Goal: Information Seeking & Learning: Learn about a topic

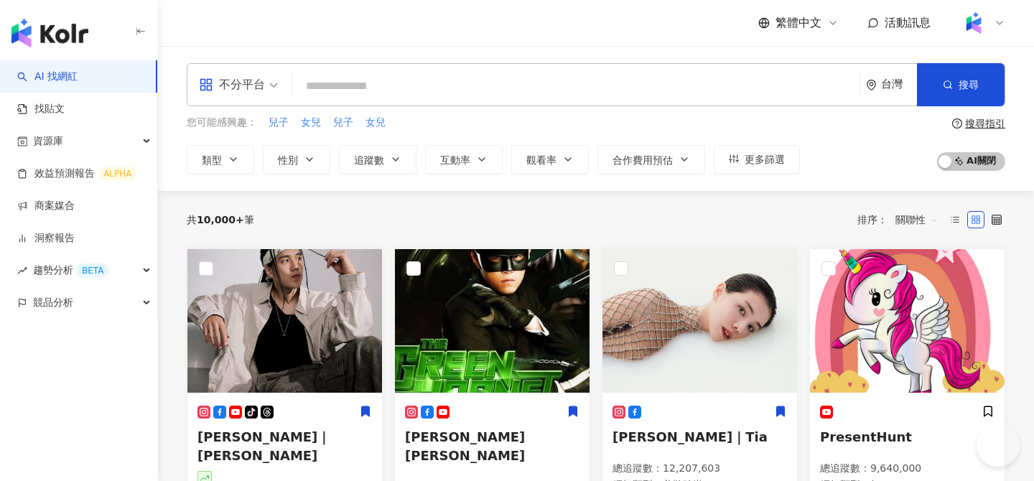
click at [355, 80] on input "search" at bounding box center [576, 86] width 556 height 27
type input "*****"
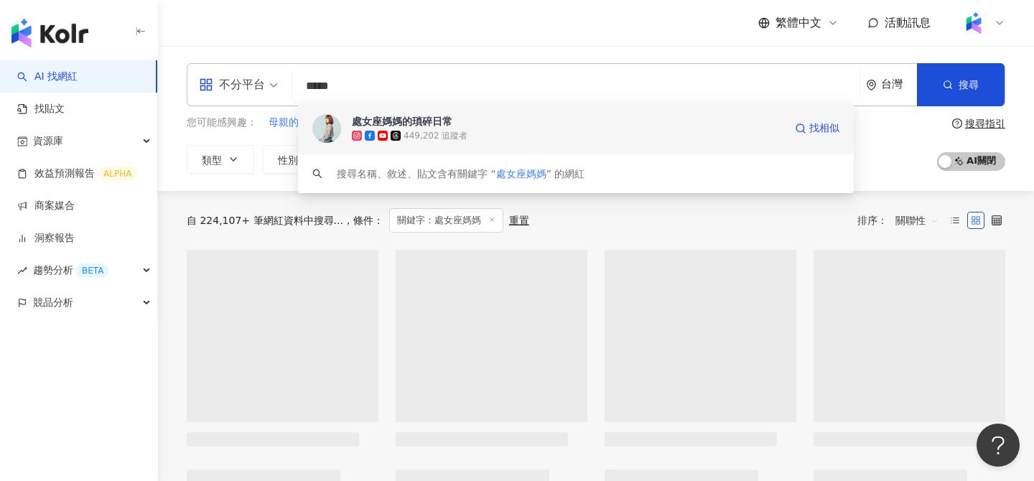
click at [545, 124] on span "處女座媽媽的瑣碎日常" at bounding box center [568, 121] width 432 height 14
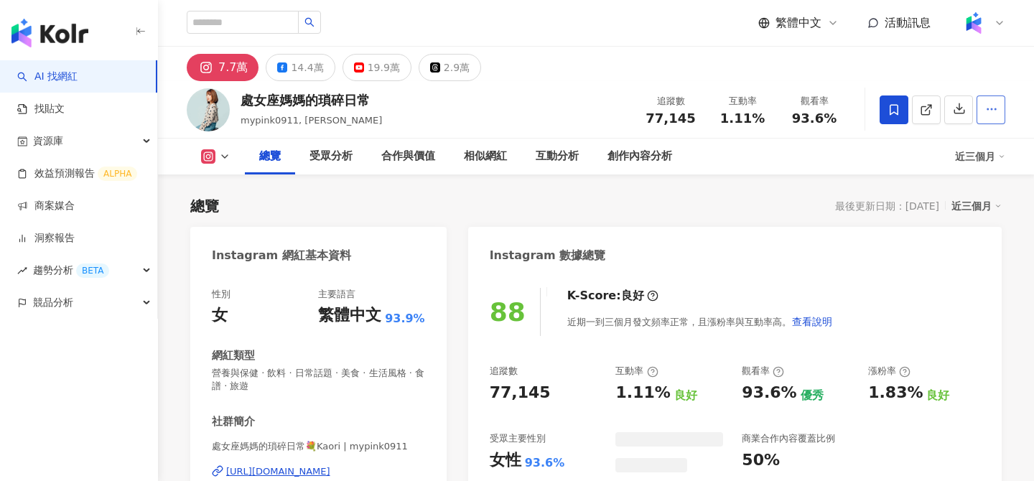
click at [993, 103] on icon "button" at bounding box center [991, 109] width 13 height 13
click at [994, 108] on icon "button" at bounding box center [991, 109] width 13 height 13
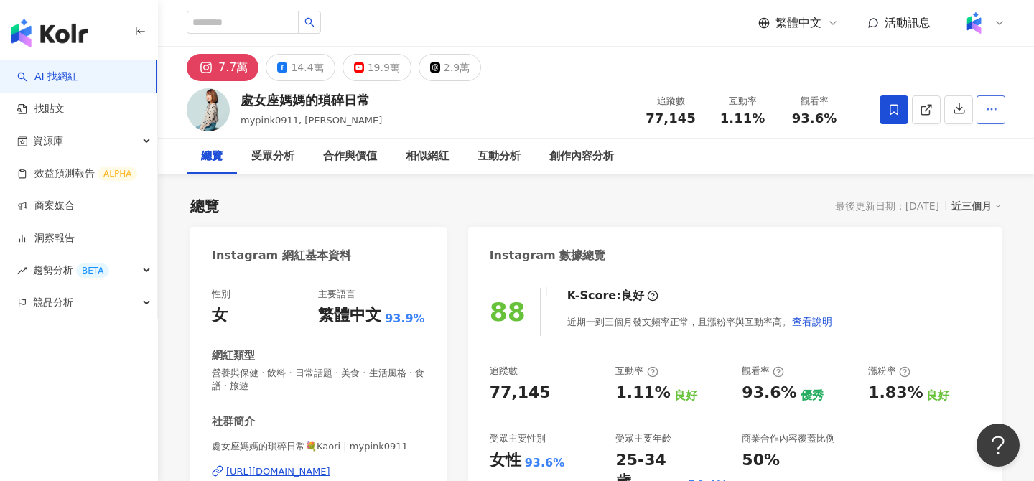
click at [992, 108] on circle "button" at bounding box center [991, 108] width 1 height 1
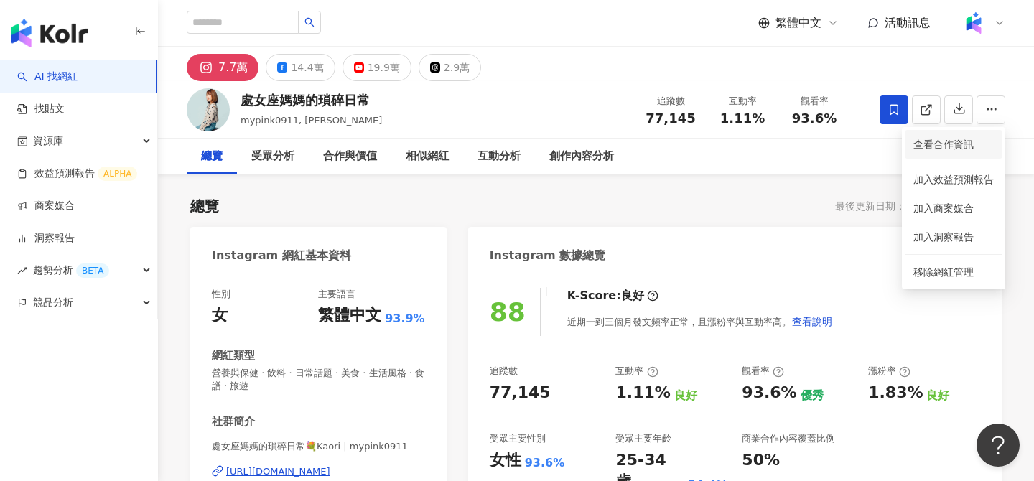
click at [945, 141] on span "查看合作資訊" at bounding box center [953, 144] width 80 height 16
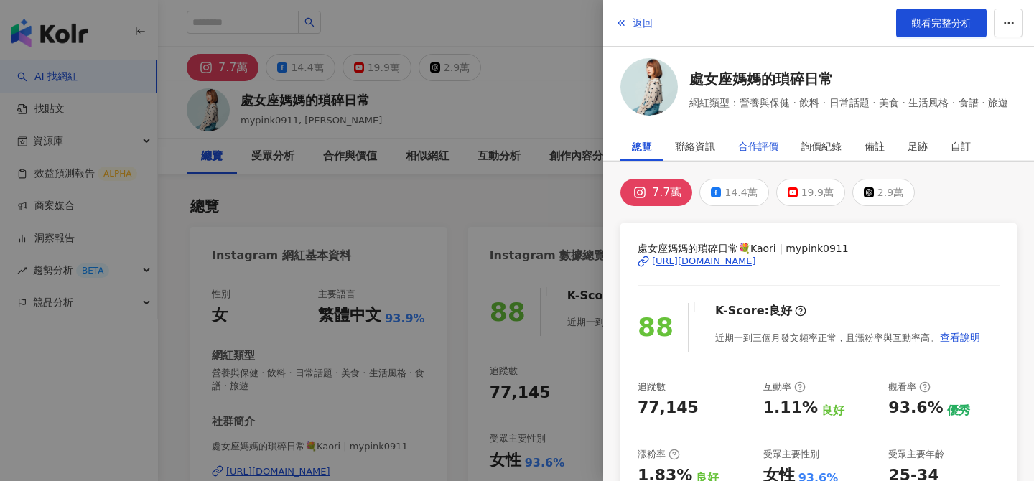
click at [772, 139] on div "合作評價" at bounding box center [758, 146] width 40 height 29
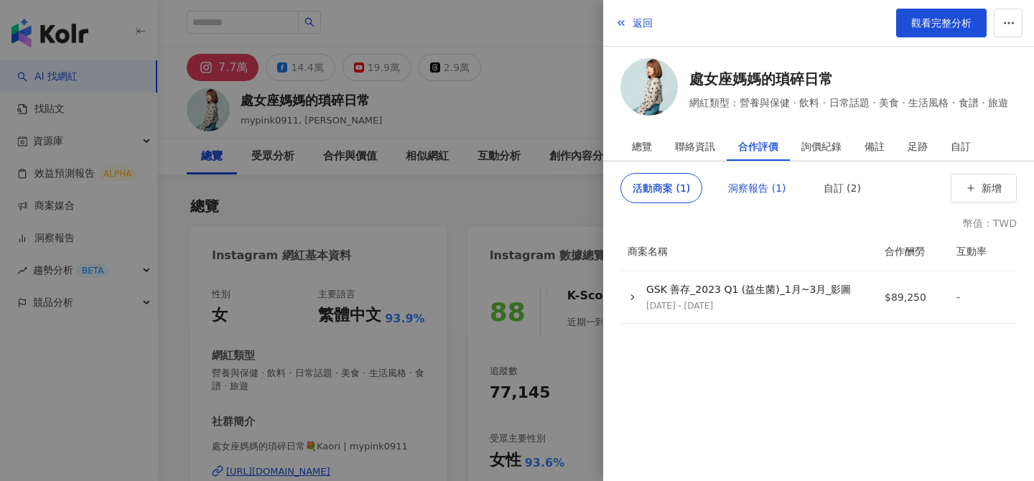
click at [763, 185] on div "洞察報告 (1)" at bounding box center [756, 188] width 57 height 29
click at [827, 141] on div "詢價紀錄" at bounding box center [821, 146] width 40 height 29
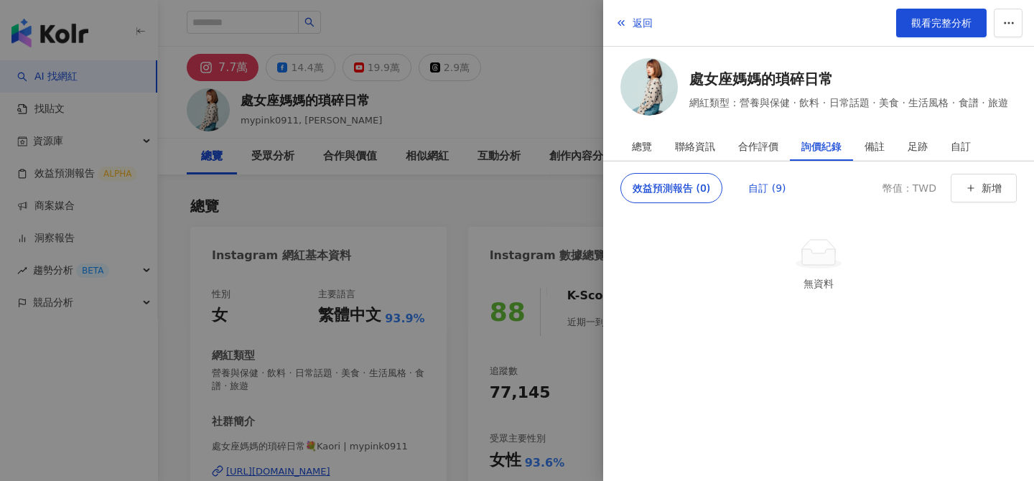
click at [770, 182] on div "自訂 (9)" at bounding box center [766, 188] width 37 height 29
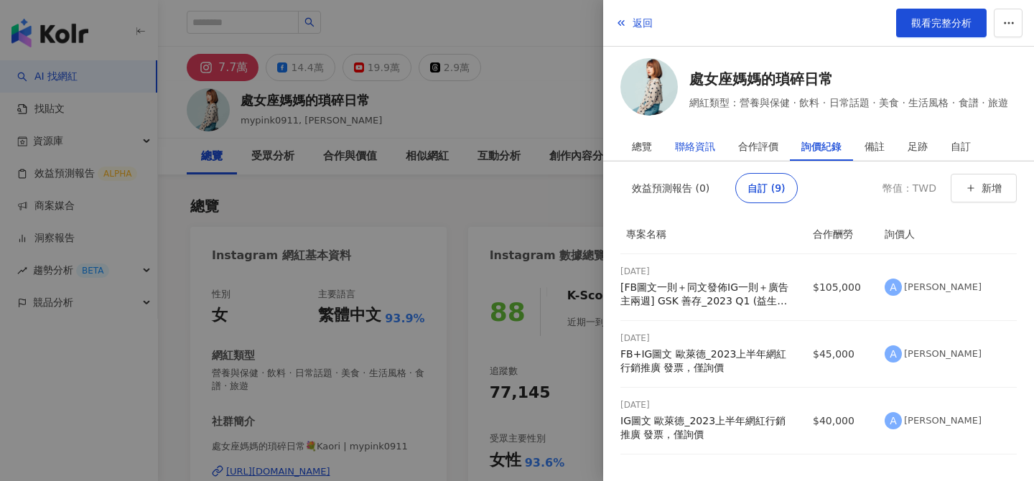
click at [702, 133] on div "聯絡資訊" at bounding box center [695, 146] width 40 height 29
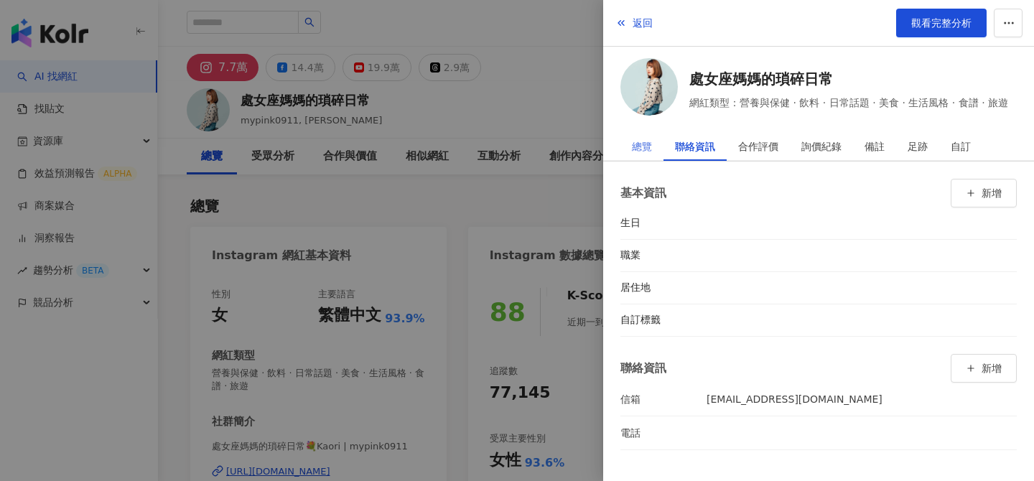
click at [628, 148] on div "總覽" at bounding box center [641, 146] width 43 height 29
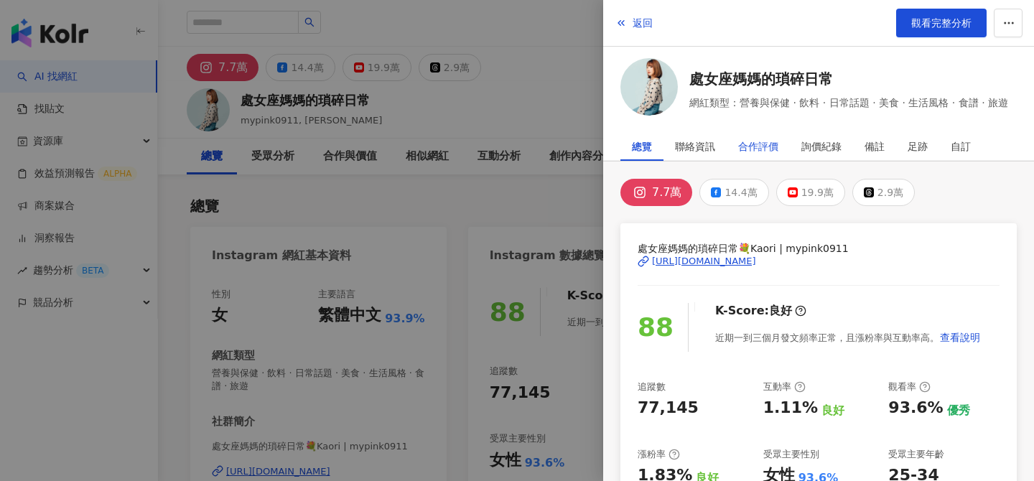
click at [756, 150] on div "合作評價" at bounding box center [758, 146] width 40 height 29
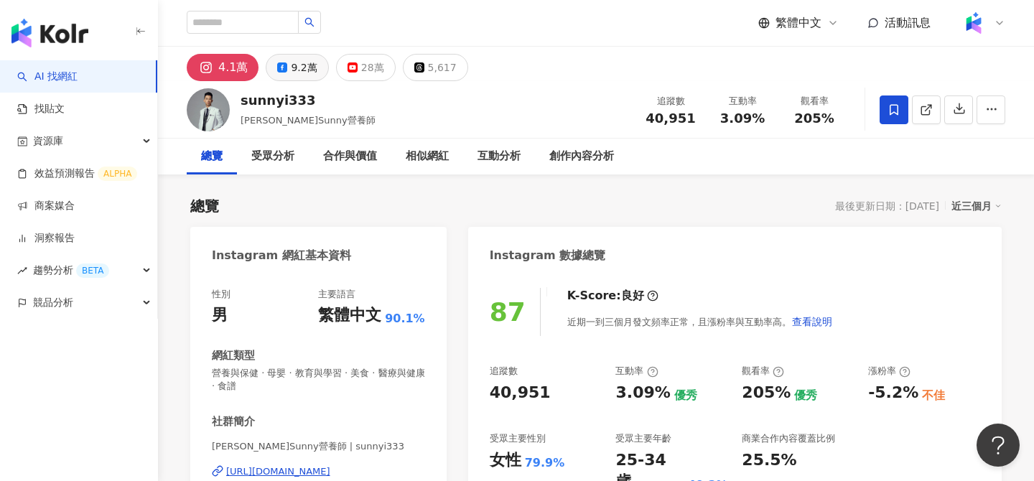
click at [311, 71] on div "9.2萬" at bounding box center [304, 67] width 26 height 20
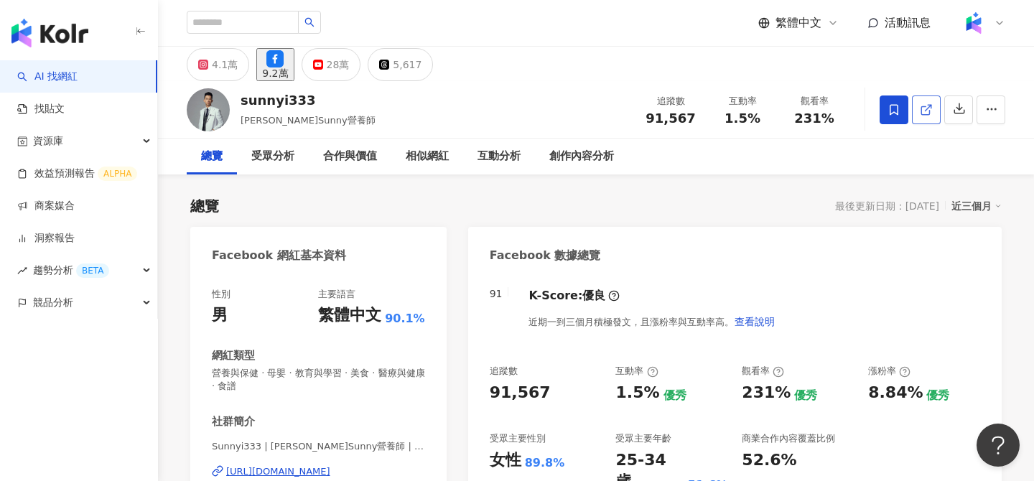
click at [933, 116] on link at bounding box center [926, 109] width 29 height 29
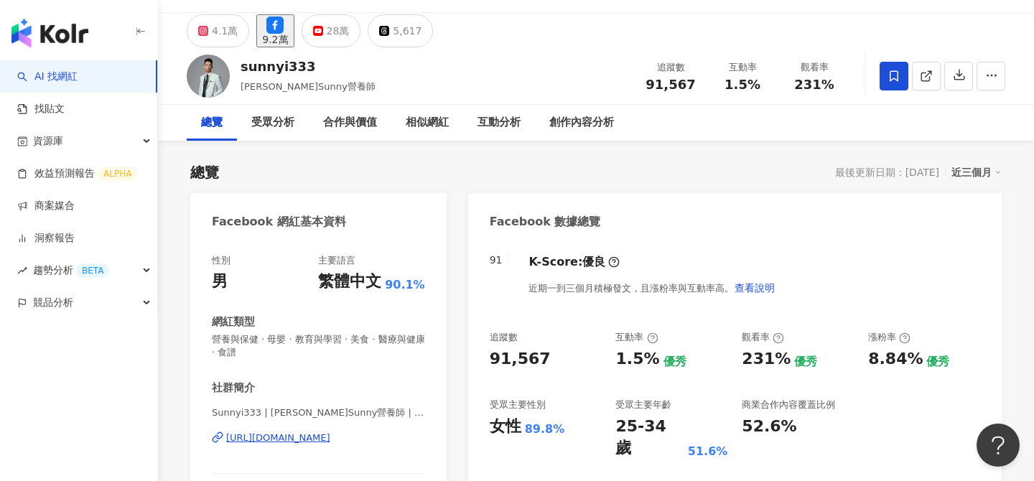
scroll to position [34, 0]
drag, startPoint x: 913, startPoint y: 355, endPoint x: 854, endPoint y: 355, distance: 58.2
click at [854, 355] on div "追蹤數 91,567 互動率 1.5% 優秀 觀看率 231% 優秀 漲粉率 8.84% 優秀 受眾主要性別 女性 89.8% 受眾主要年齡 25-34 歲 …" at bounding box center [735, 394] width 490 height 129
copy div "優秀 漲粉率 8.84%"
click at [215, 32] on div "4.1萬" at bounding box center [225, 30] width 26 height 20
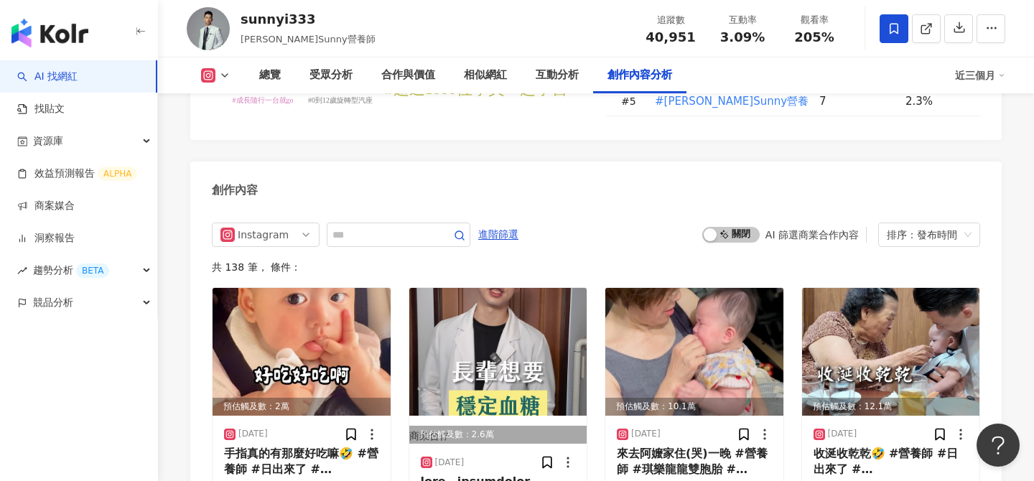
scroll to position [4433, 0]
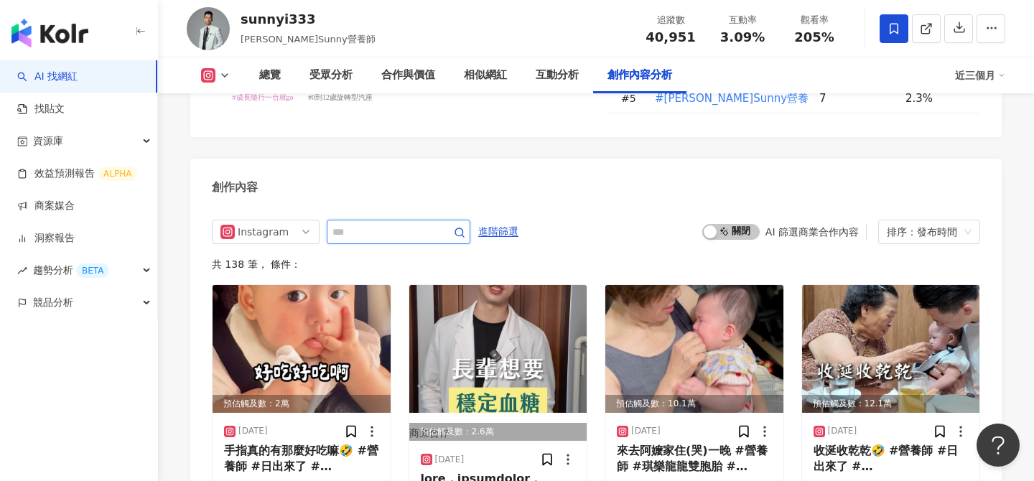
click at [397, 223] on input "text" at bounding box center [382, 231] width 101 height 17
type input "*"
type input "**"
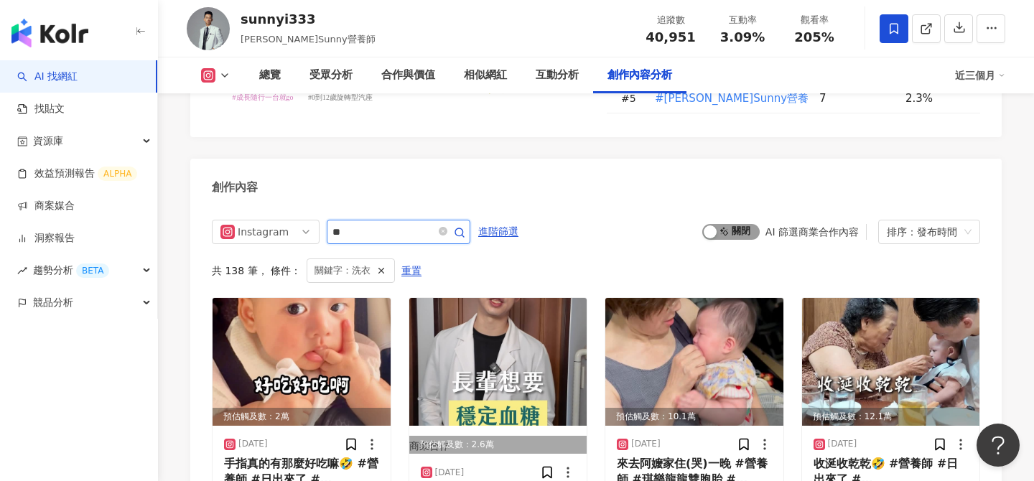
scroll to position [4434, 0]
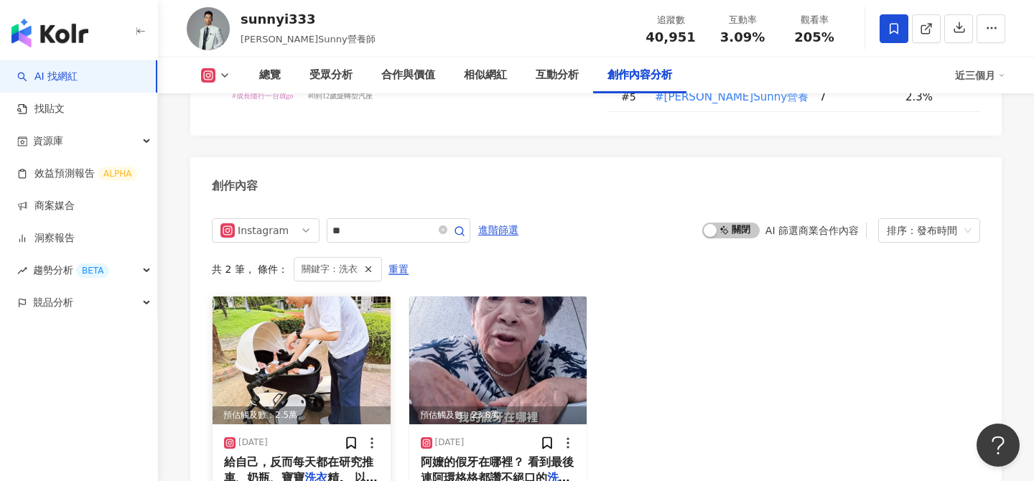
click at [302, 312] on img at bounding box center [302, 361] width 178 height 128
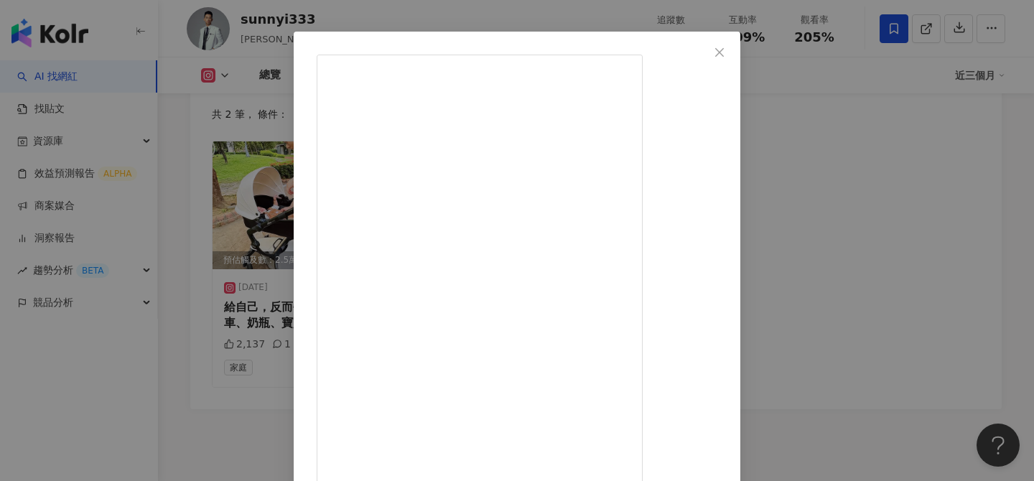
scroll to position [163, 0]
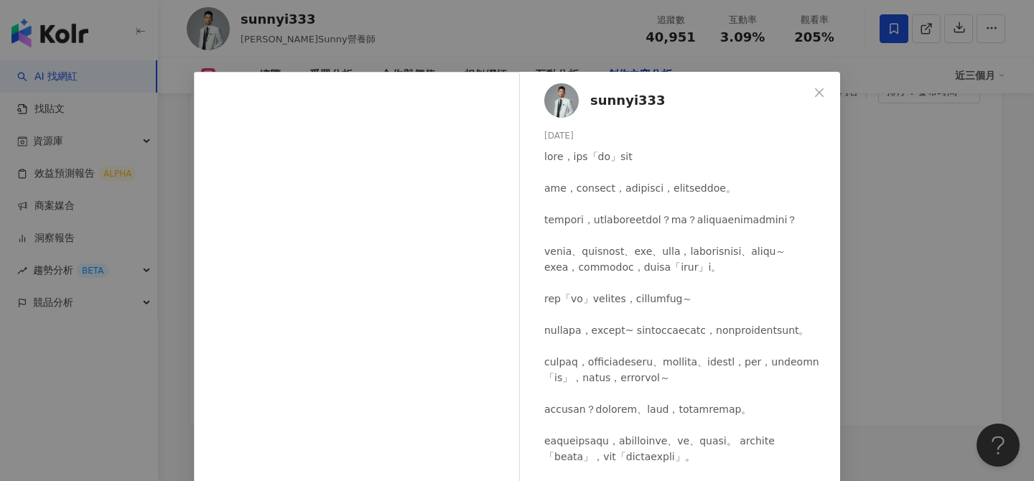
scroll to position [674, 0]
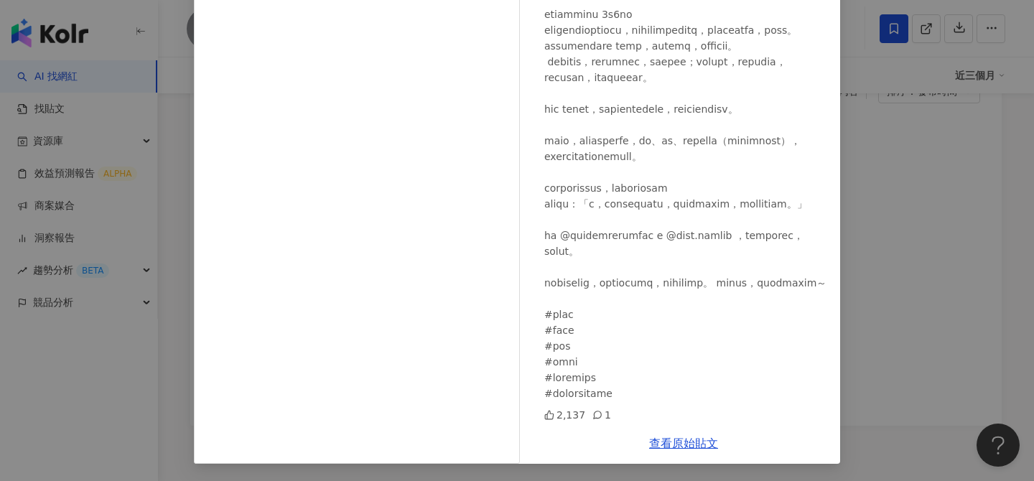
click at [887, 253] on div "sunnyi333 2025/8/7 2,137 1 查看原始貼文" at bounding box center [517, 240] width 1034 height 481
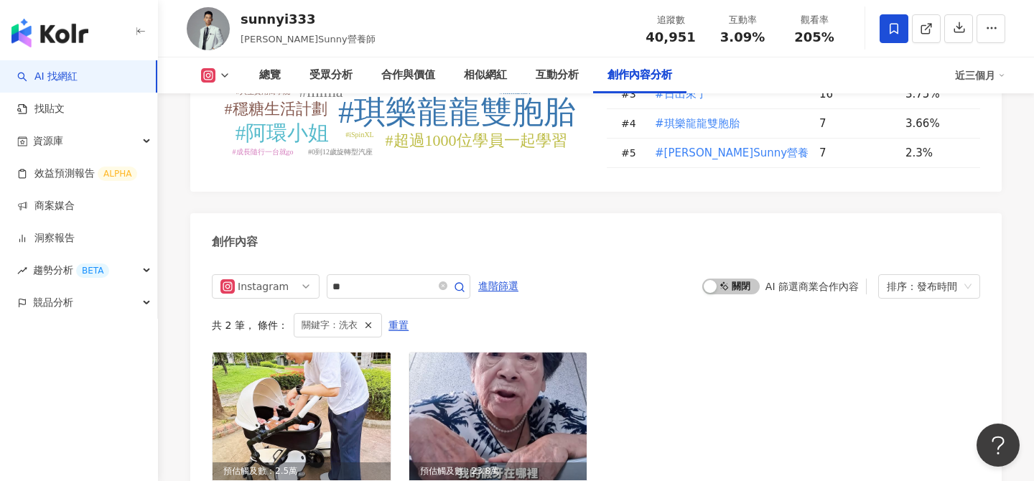
scroll to position [4405, 0]
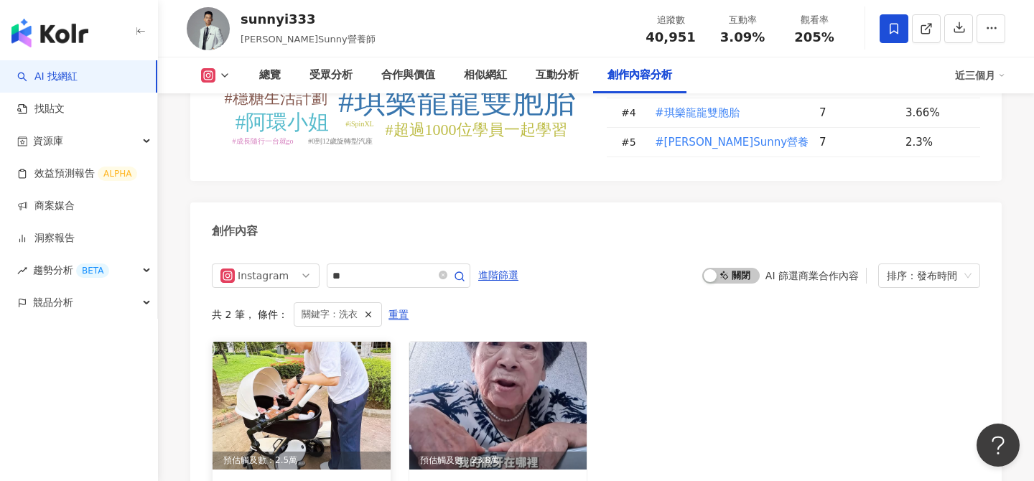
click at [356, 342] on img at bounding box center [302, 406] width 178 height 128
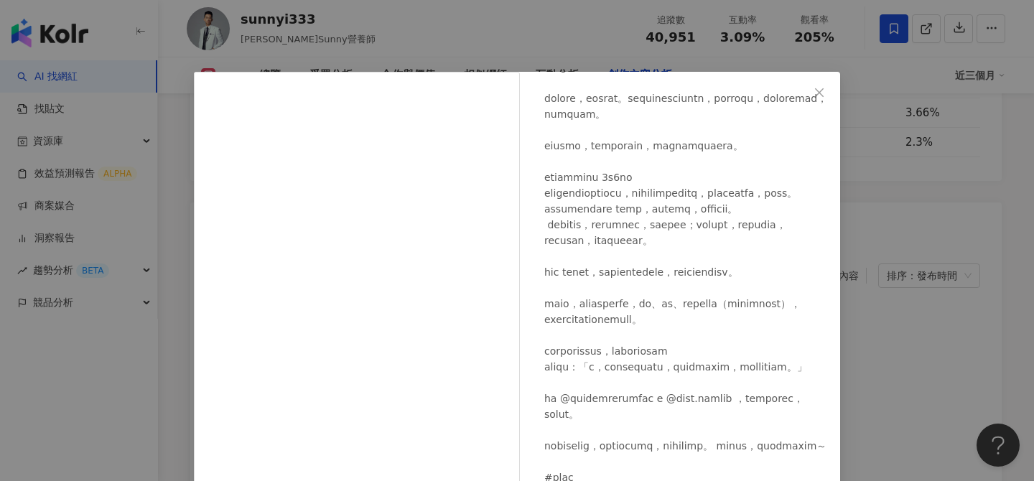
scroll to position [674, 0]
click at [826, 47] on div "sunnyi333 2025/8/7 2,137 1 查看原始貼文" at bounding box center [517, 240] width 1034 height 481
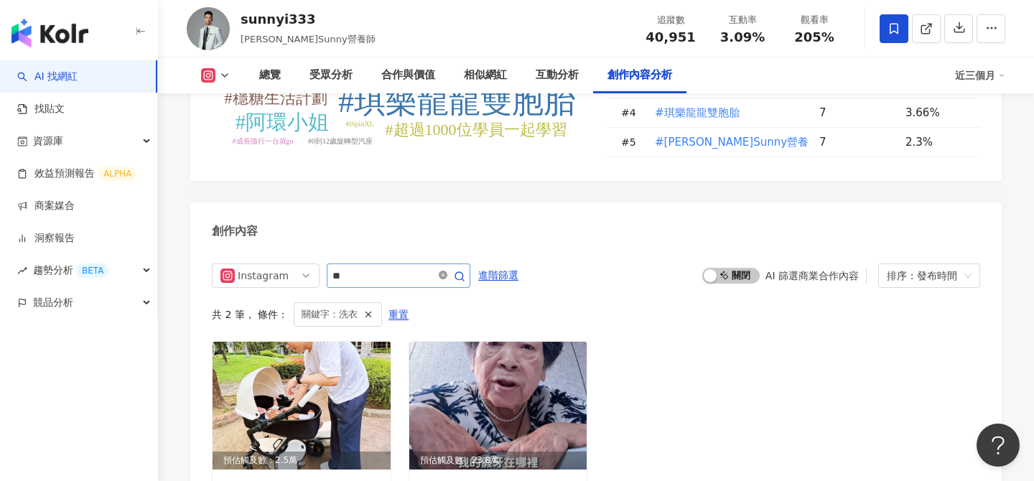
click at [442, 271] on icon "close-circle" at bounding box center [443, 275] width 9 height 9
click at [503, 264] on span "進階篩選" at bounding box center [498, 275] width 40 height 23
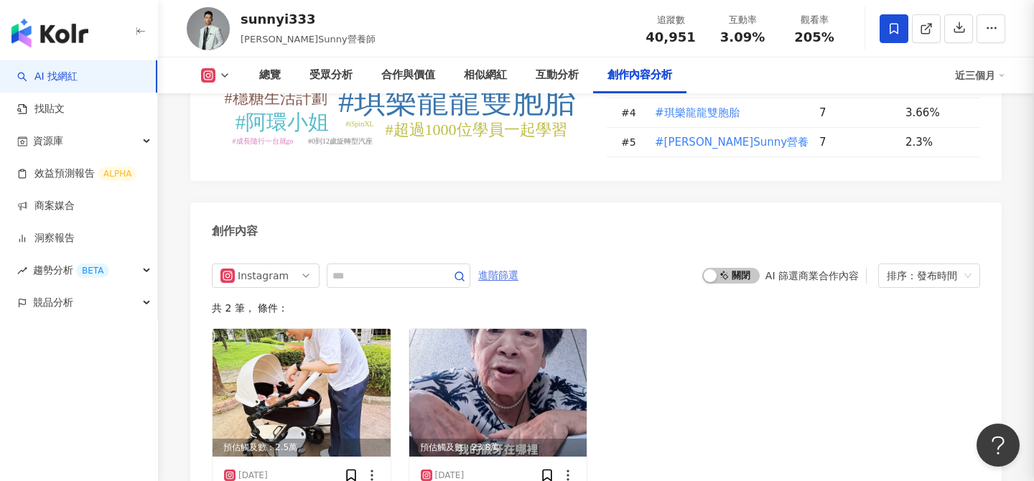
scroll to position [4434, 0]
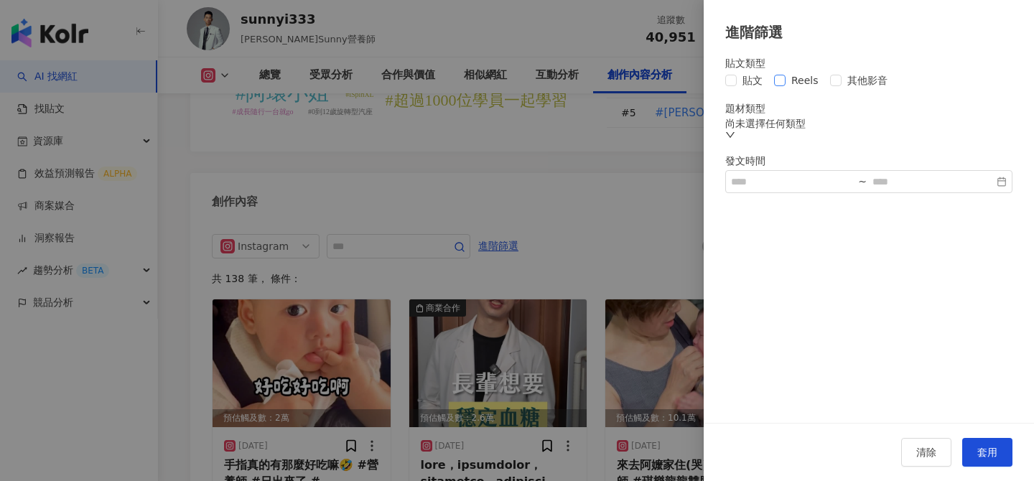
click at [794, 88] on span "Reels" at bounding box center [804, 81] width 39 height 16
click at [643, 163] on div at bounding box center [517, 240] width 1034 height 481
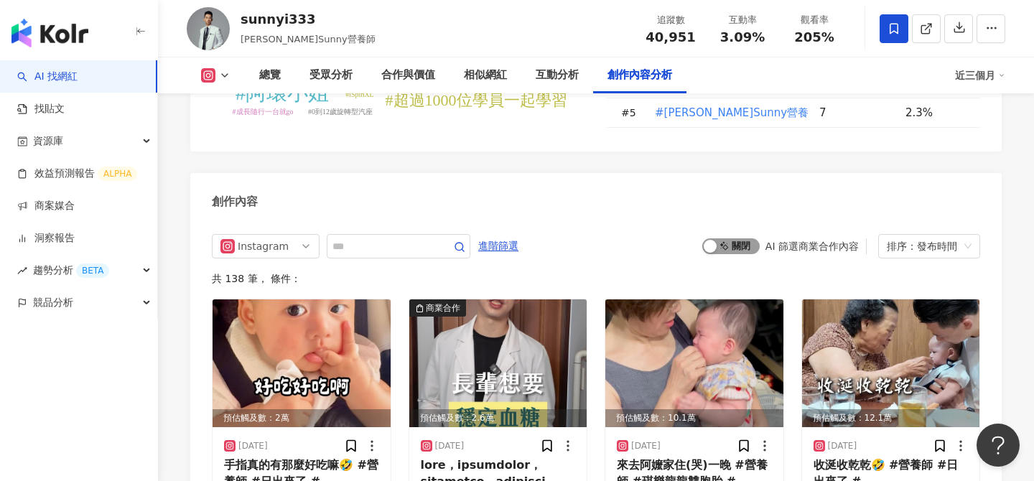
click at [743, 238] on span "啟動 關閉" at bounding box center [730, 246] width 57 height 16
click at [503, 235] on span "進階篩選" at bounding box center [498, 246] width 40 height 23
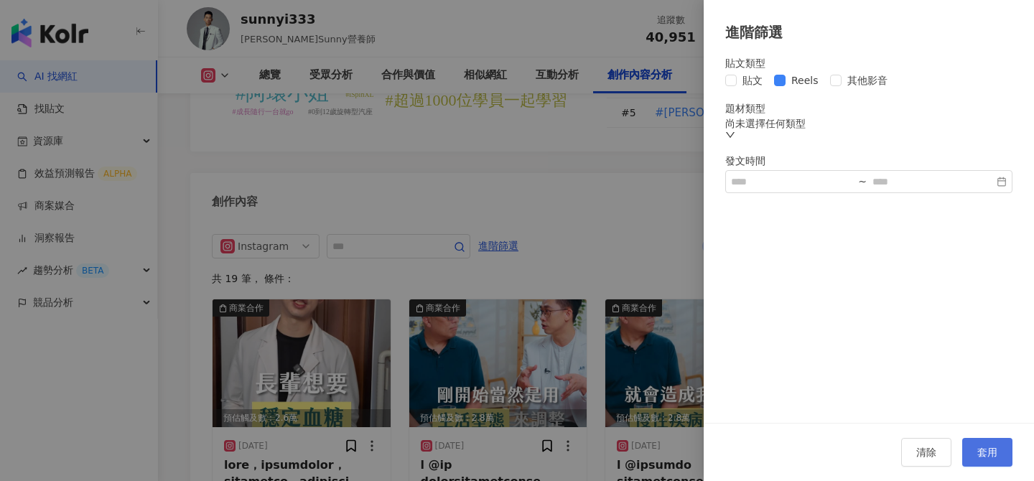
click at [984, 454] on span "套用" at bounding box center [987, 452] width 20 height 11
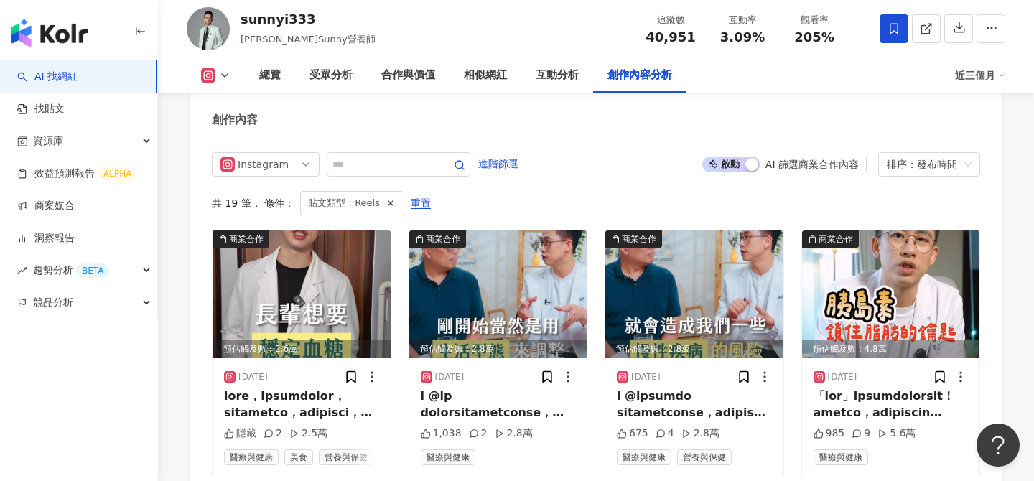
scroll to position [4390, 0]
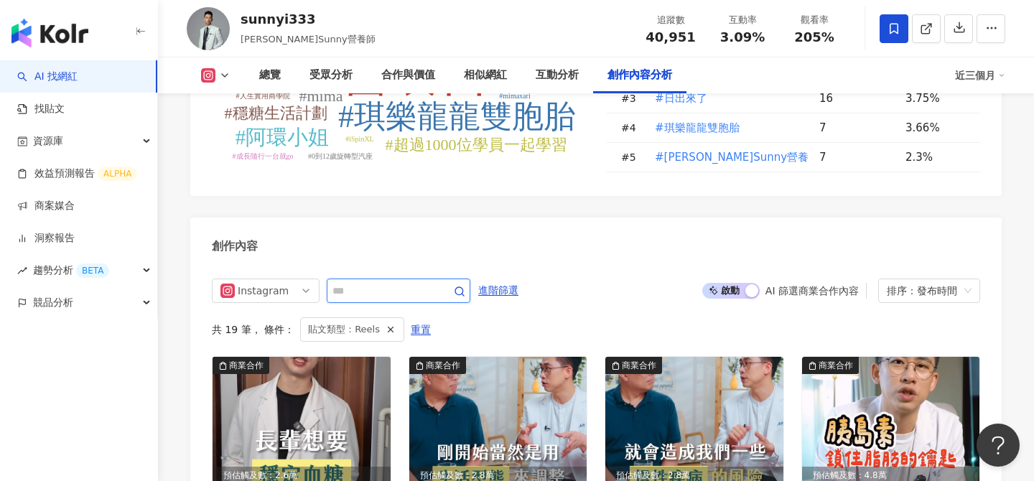
click at [403, 282] on input "text" at bounding box center [382, 290] width 101 height 17
type input "**"
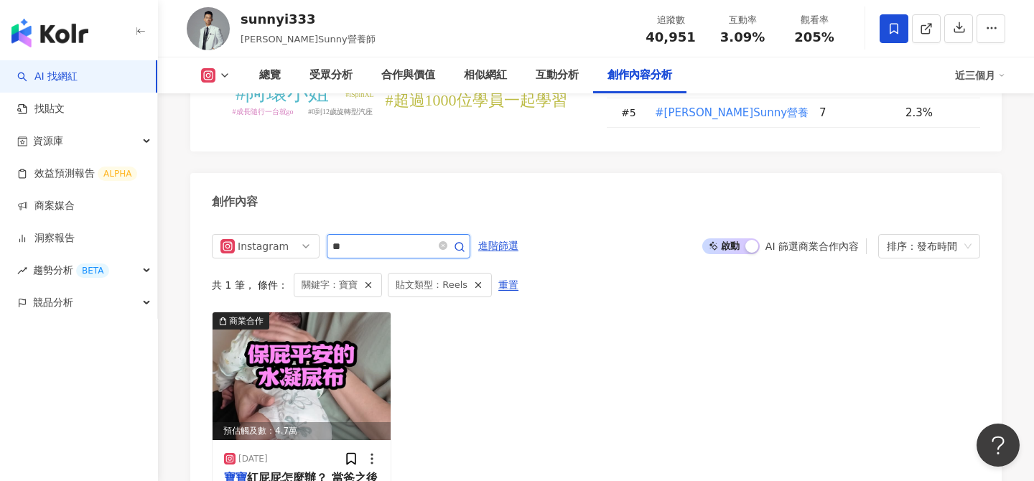
scroll to position [4441, 0]
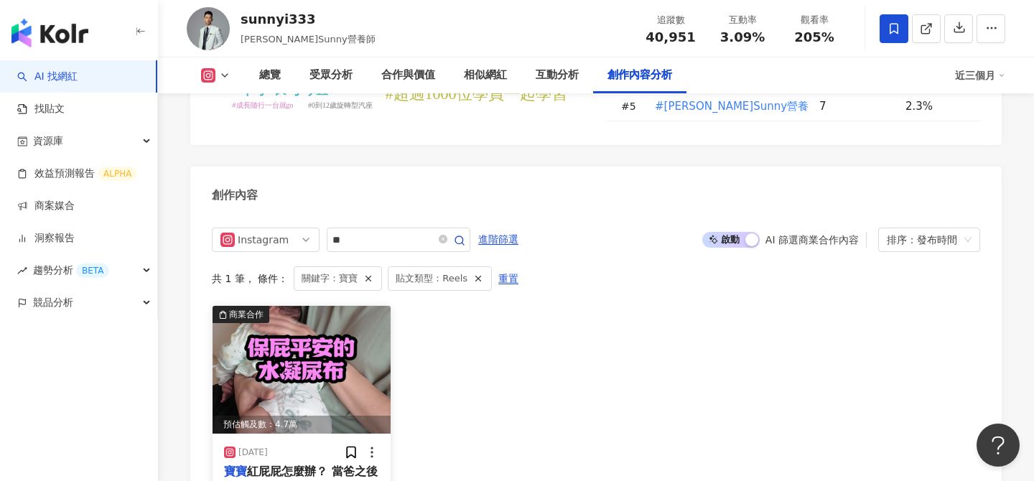
click at [327, 306] on img at bounding box center [302, 370] width 178 height 128
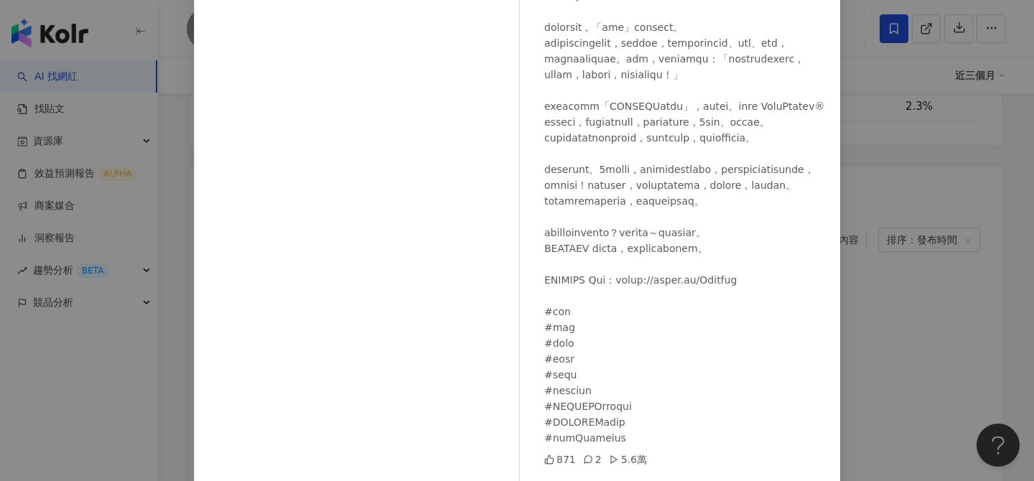
scroll to position [163, 0]
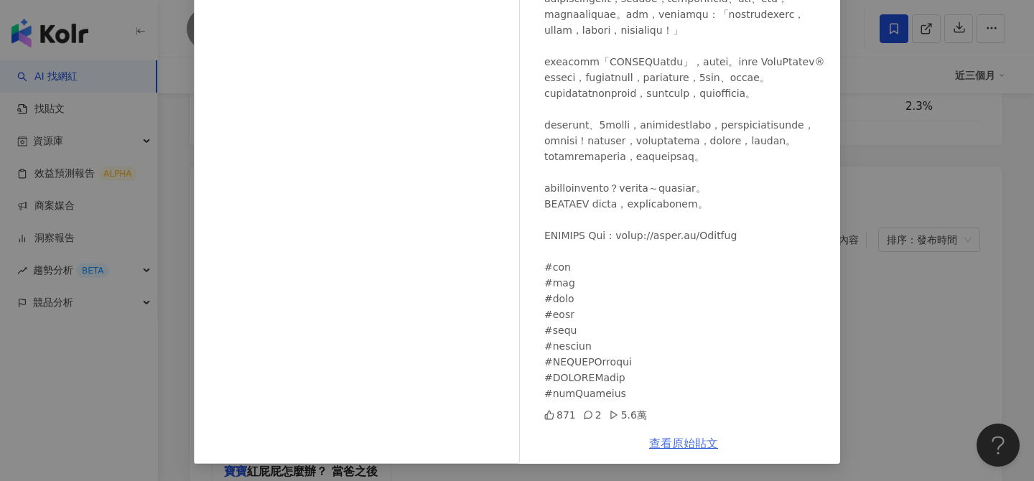
click at [685, 444] on link "查看原始貼文" at bounding box center [683, 444] width 69 height 14
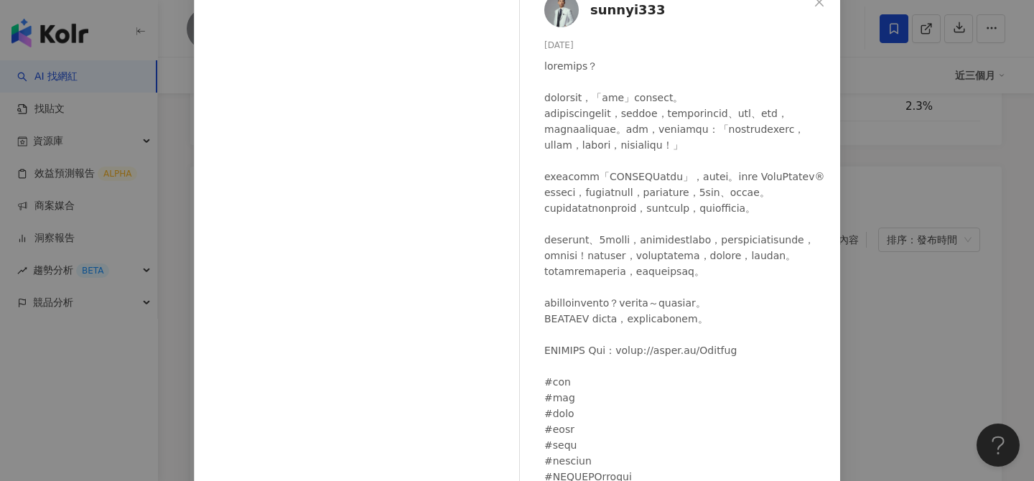
scroll to position [7, 0]
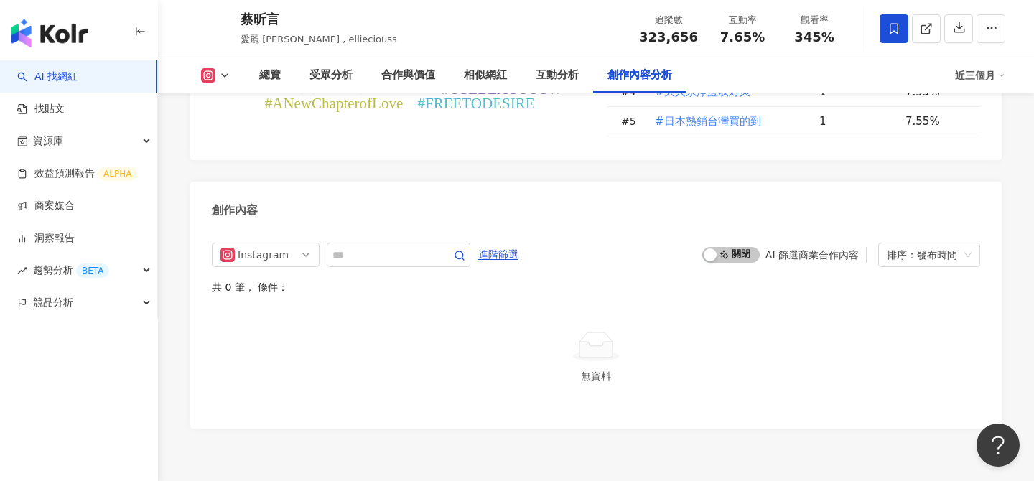
scroll to position [3877, 0]
